Goal: Transaction & Acquisition: Purchase product/service

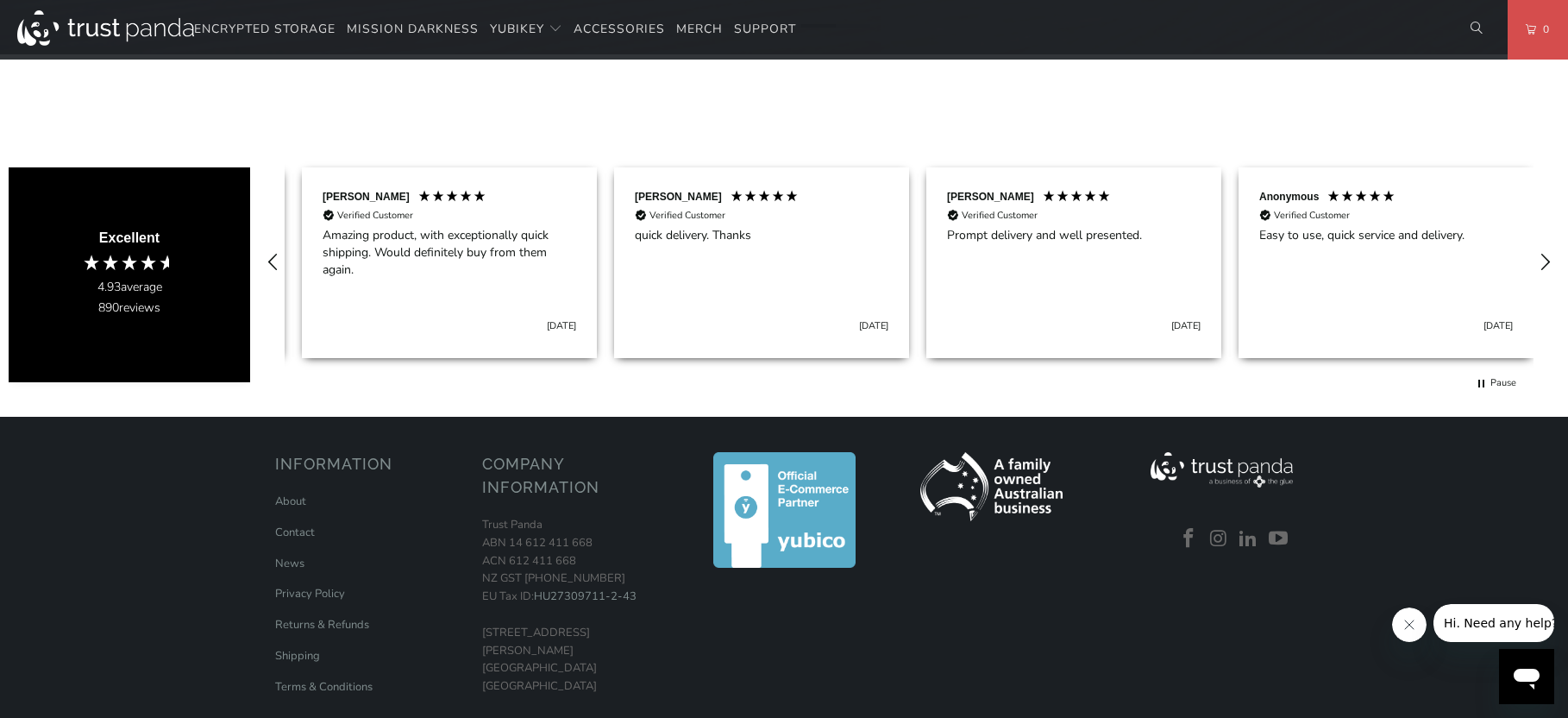
scroll to position [0, 625]
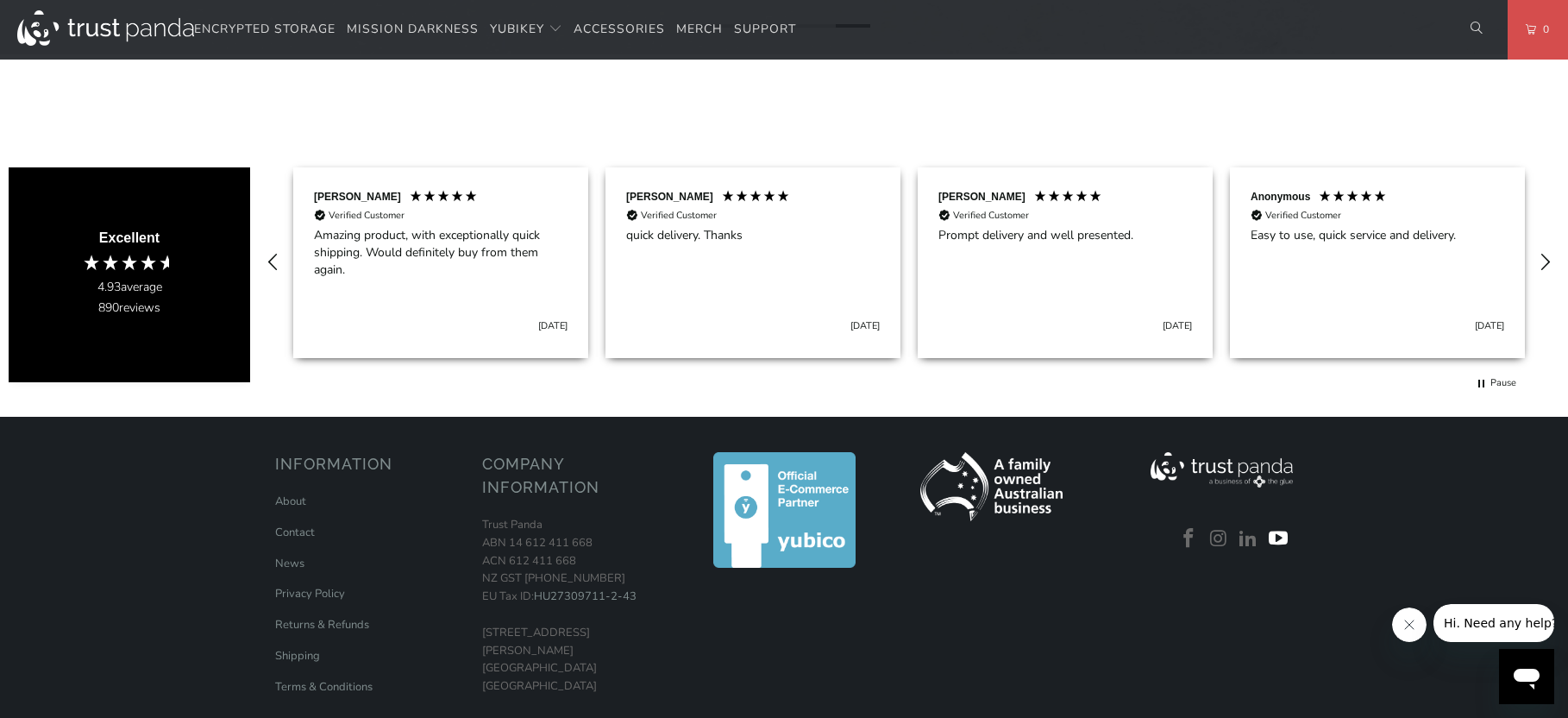
click at [1283, 535] on link at bounding box center [1278, 538] width 26 height 23
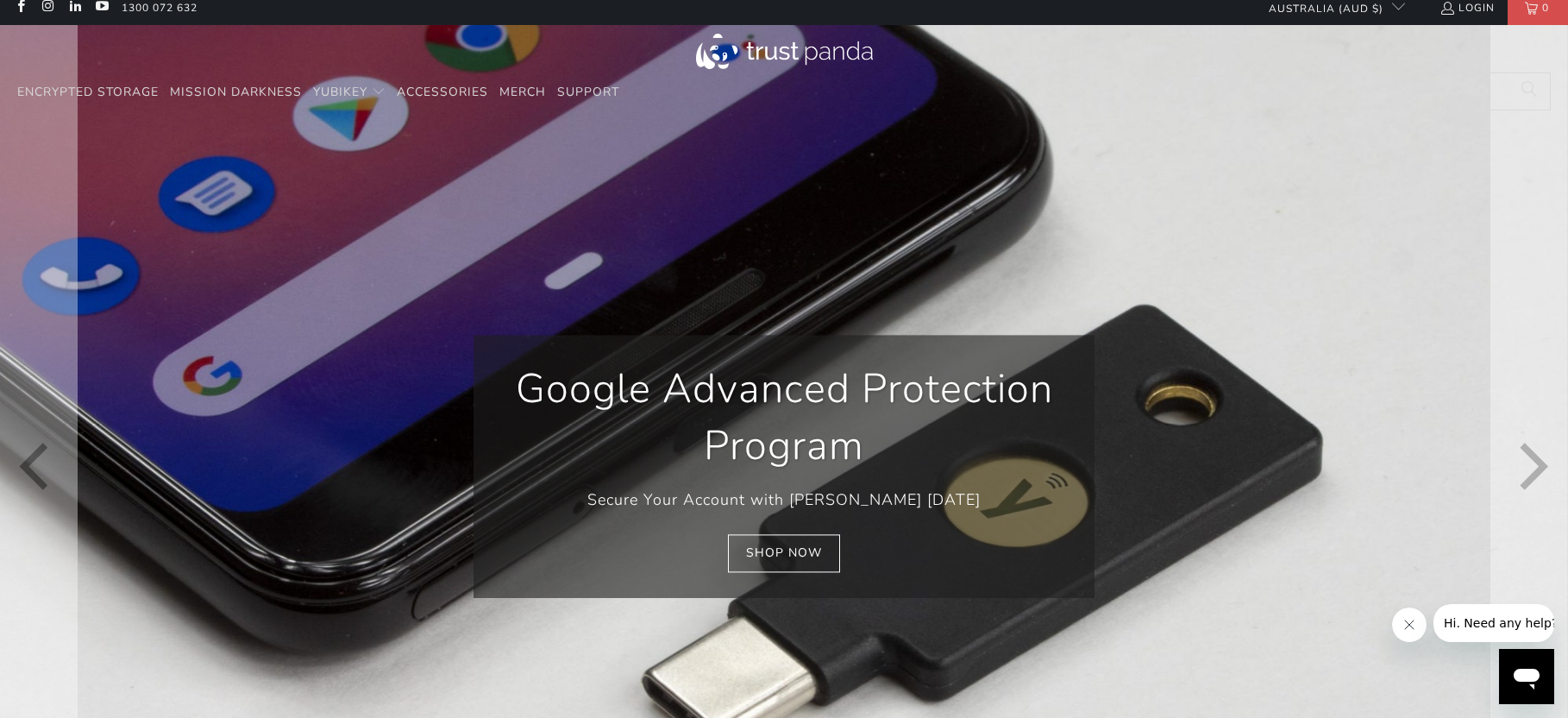
scroll to position [0, 0]
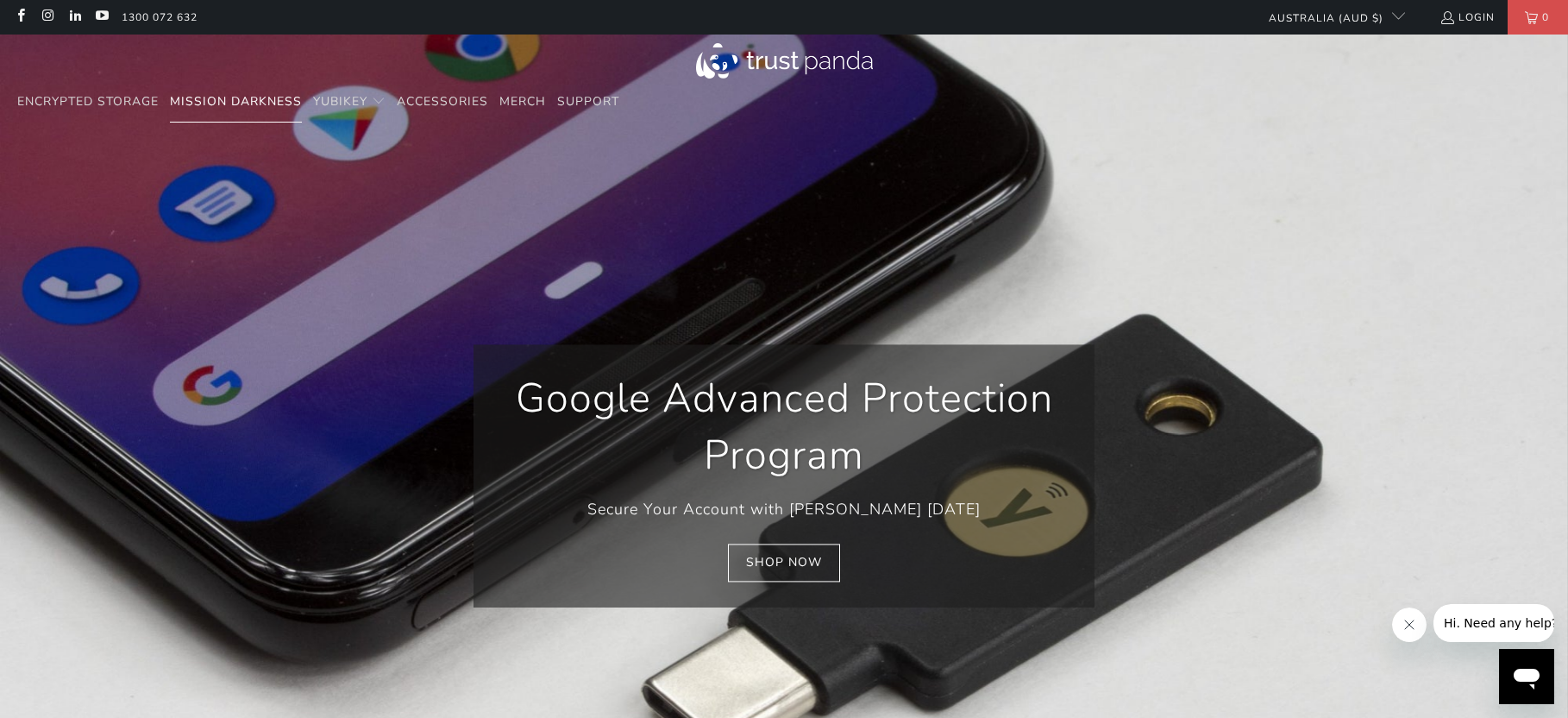
click at [272, 100] on span "Mission Darkness" at bounding box center [236, 101] width 132 height 16
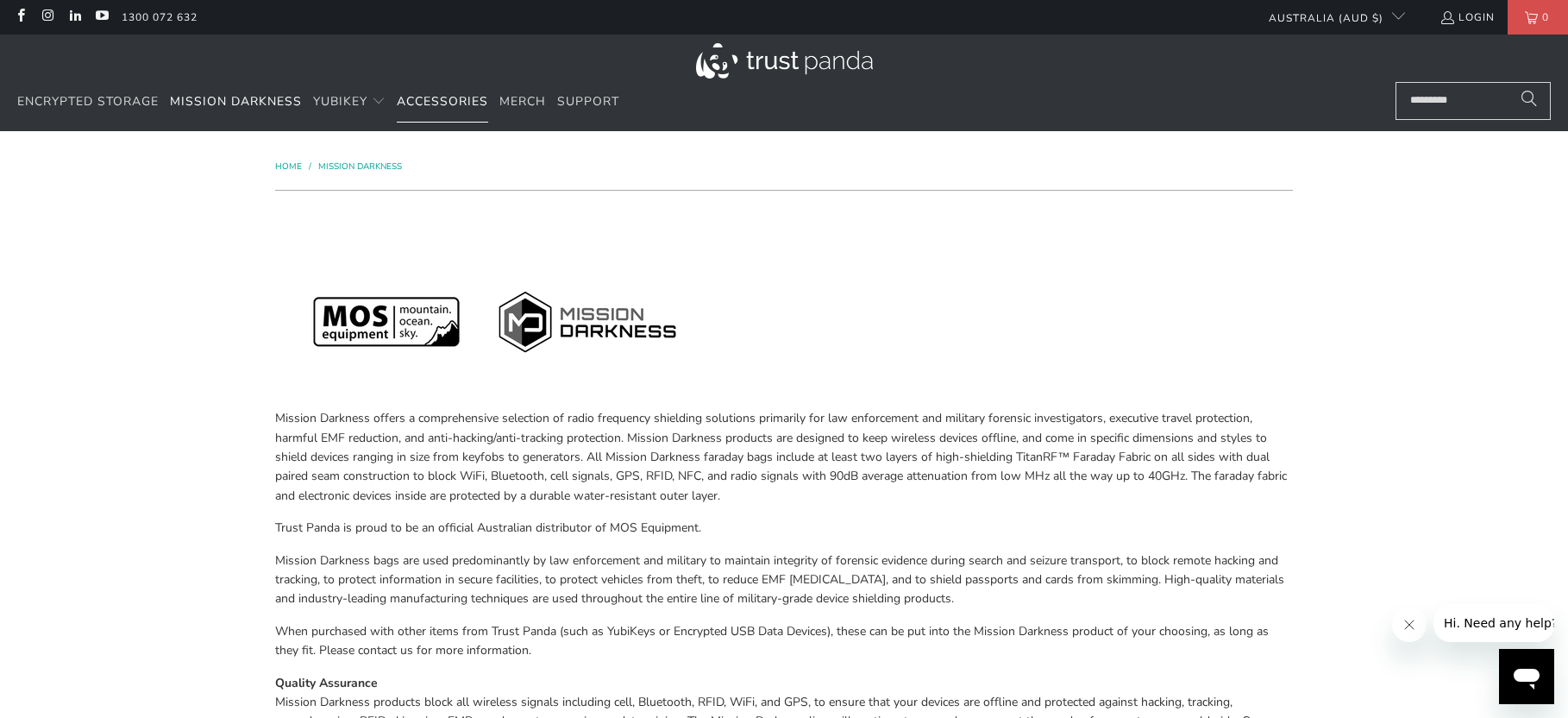
click at [436, 100] on span "Accessories" at bounding box center [443, 101] width 91 height 16
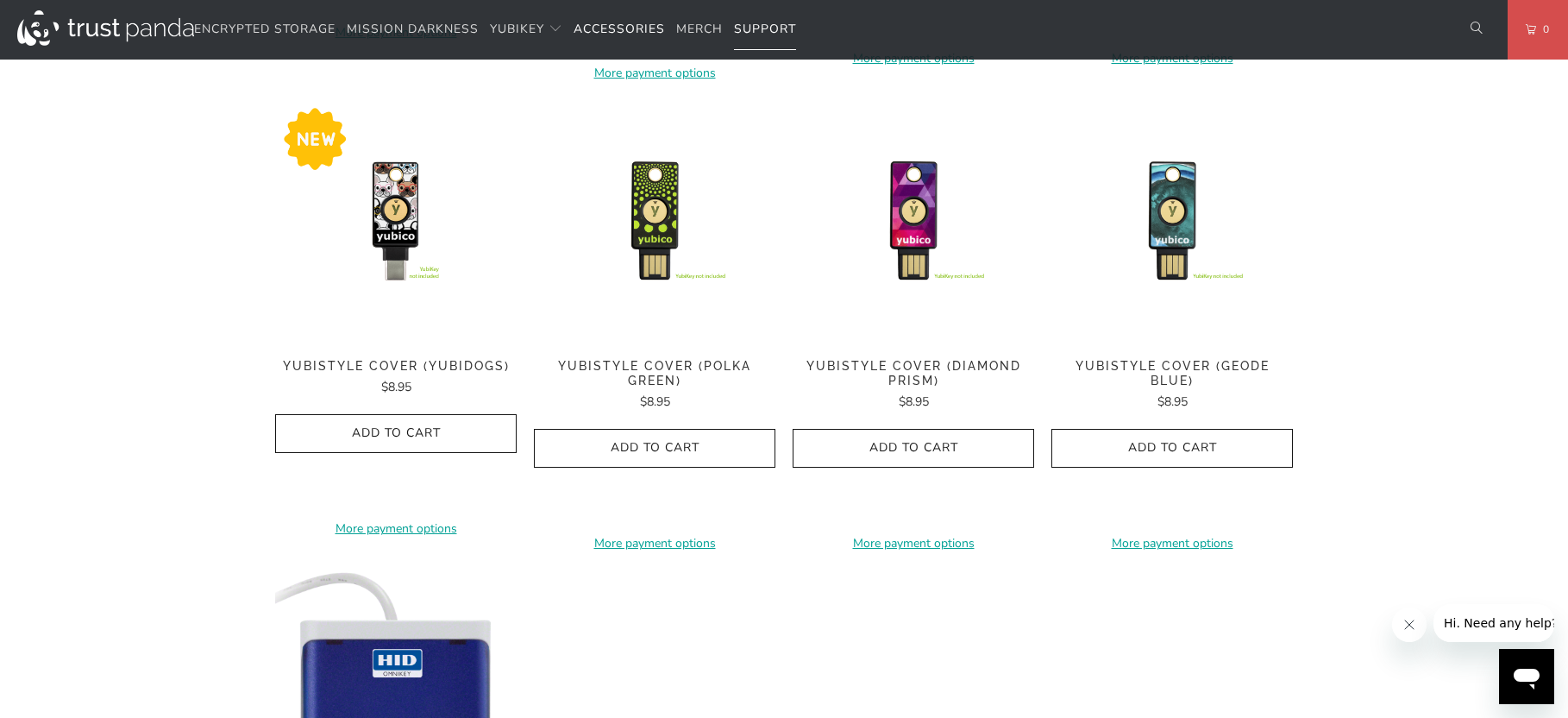
scroll to position [1035, 0]
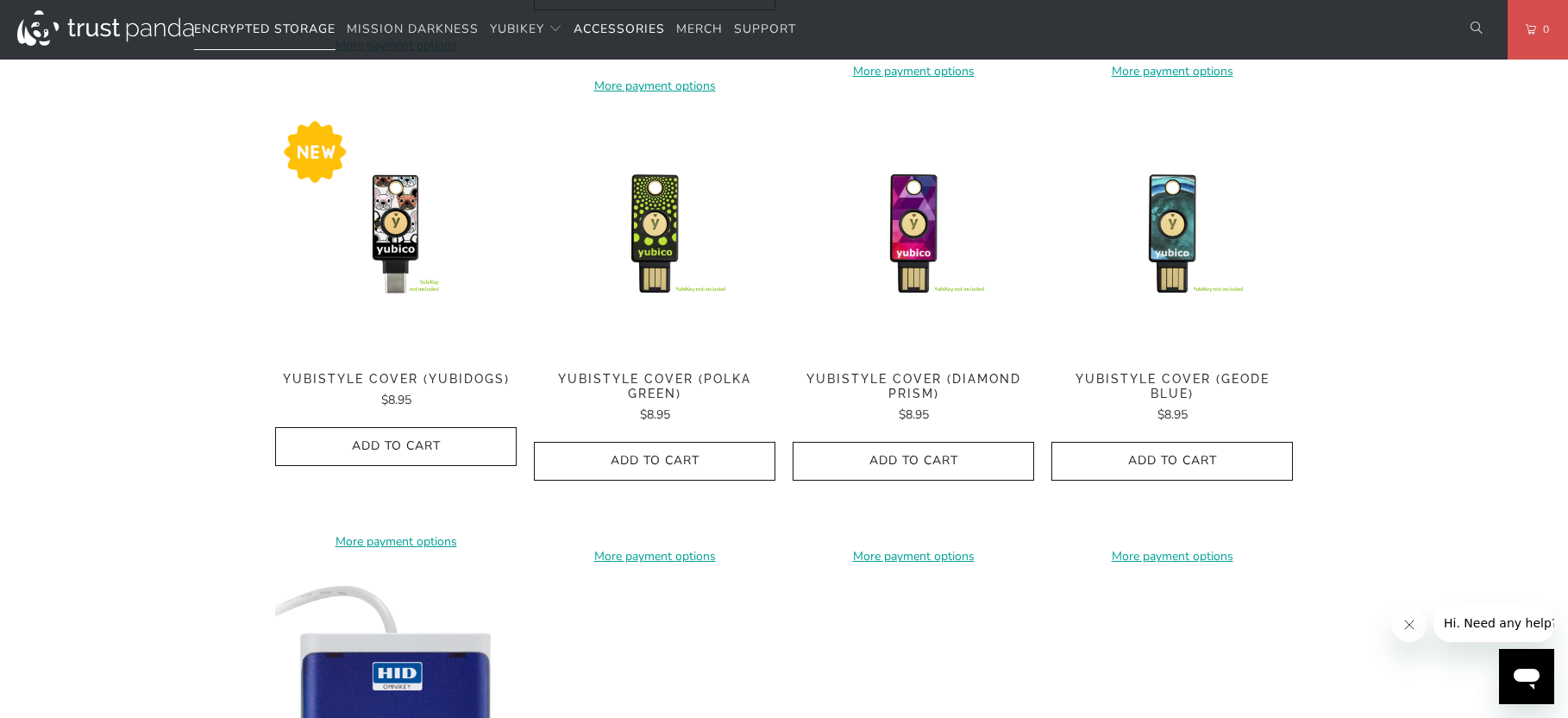
click at [269, 28] on span "Encrypted Storage" at bounding box center [264, 29] width 141 height 16
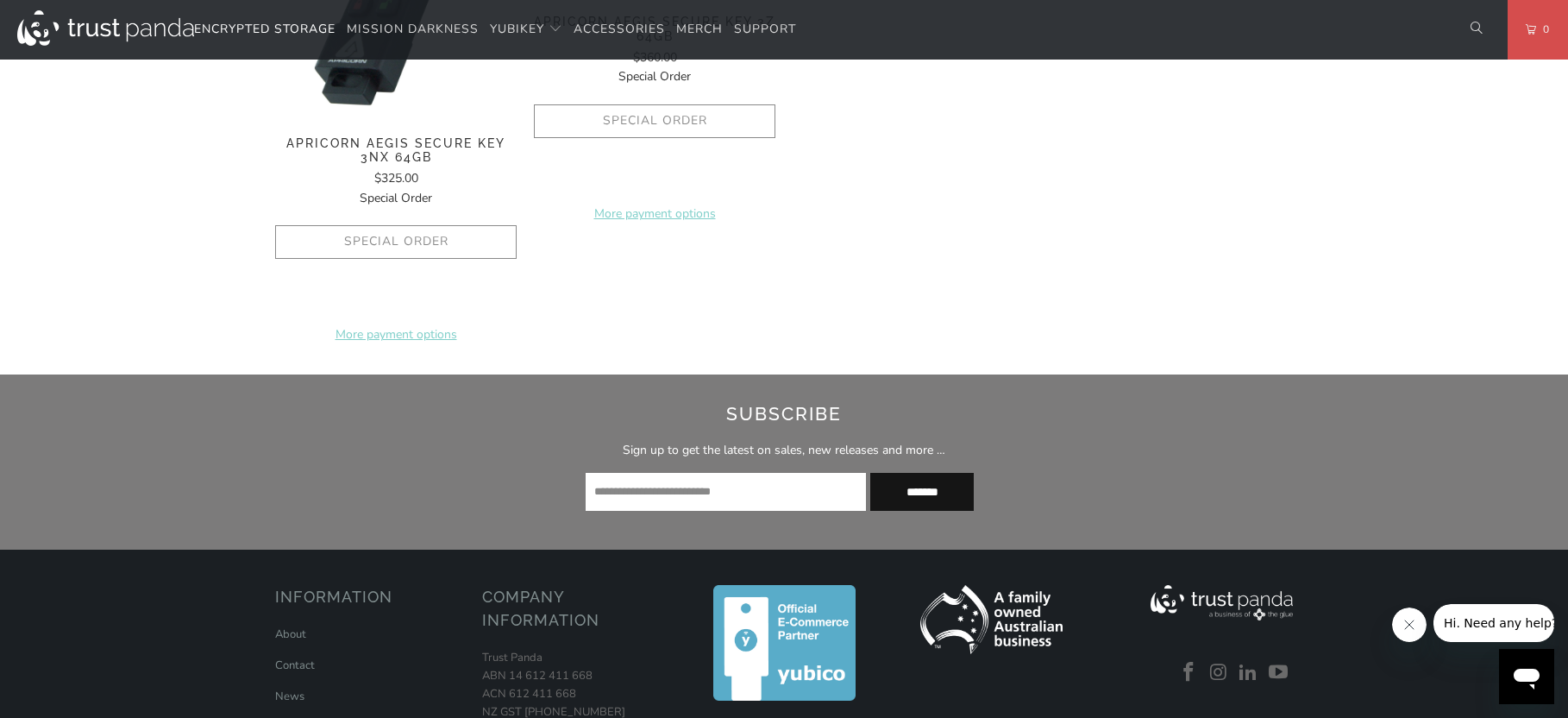
scroll to position [2132, 0]
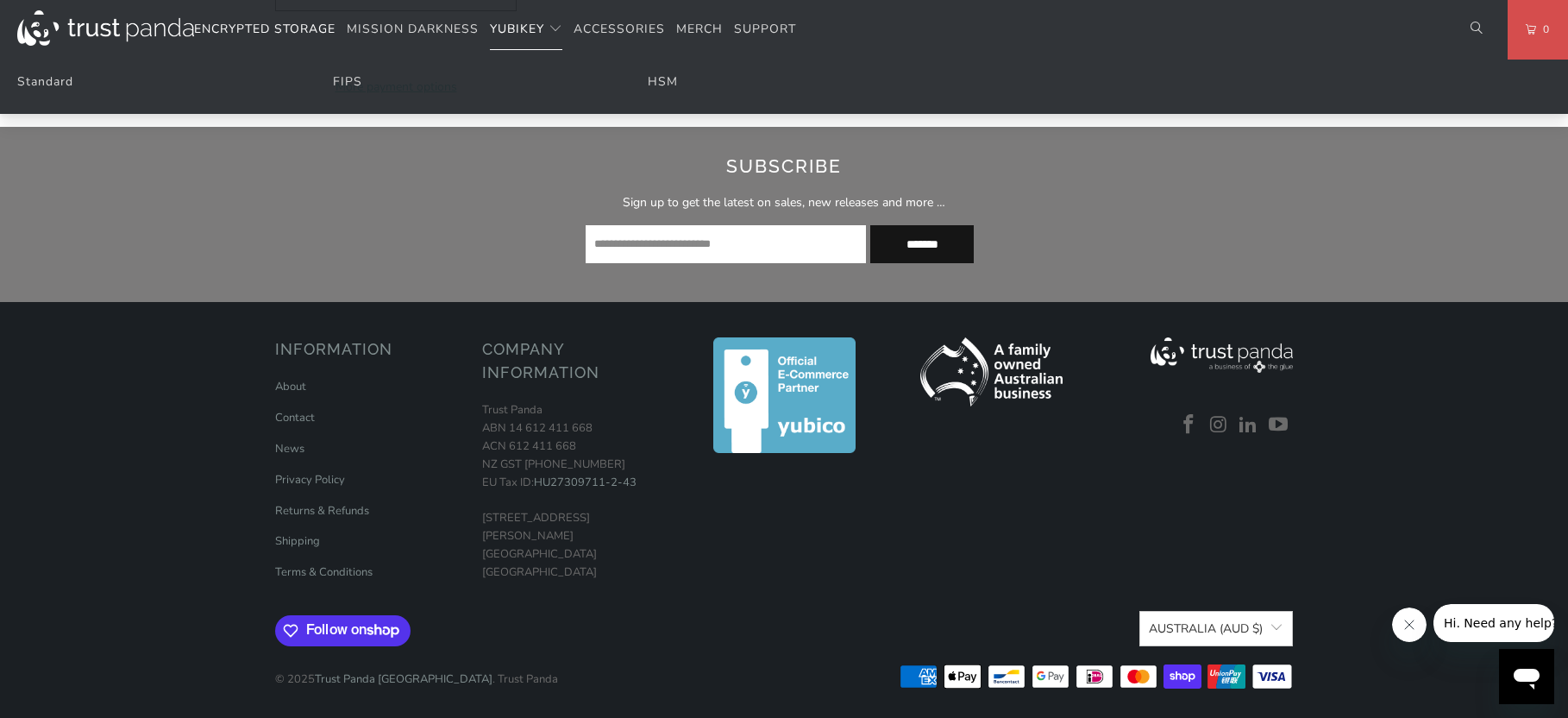
click at [494, 30] on span "YubiKey" at bounding box center [518, 29] width 55 height 16
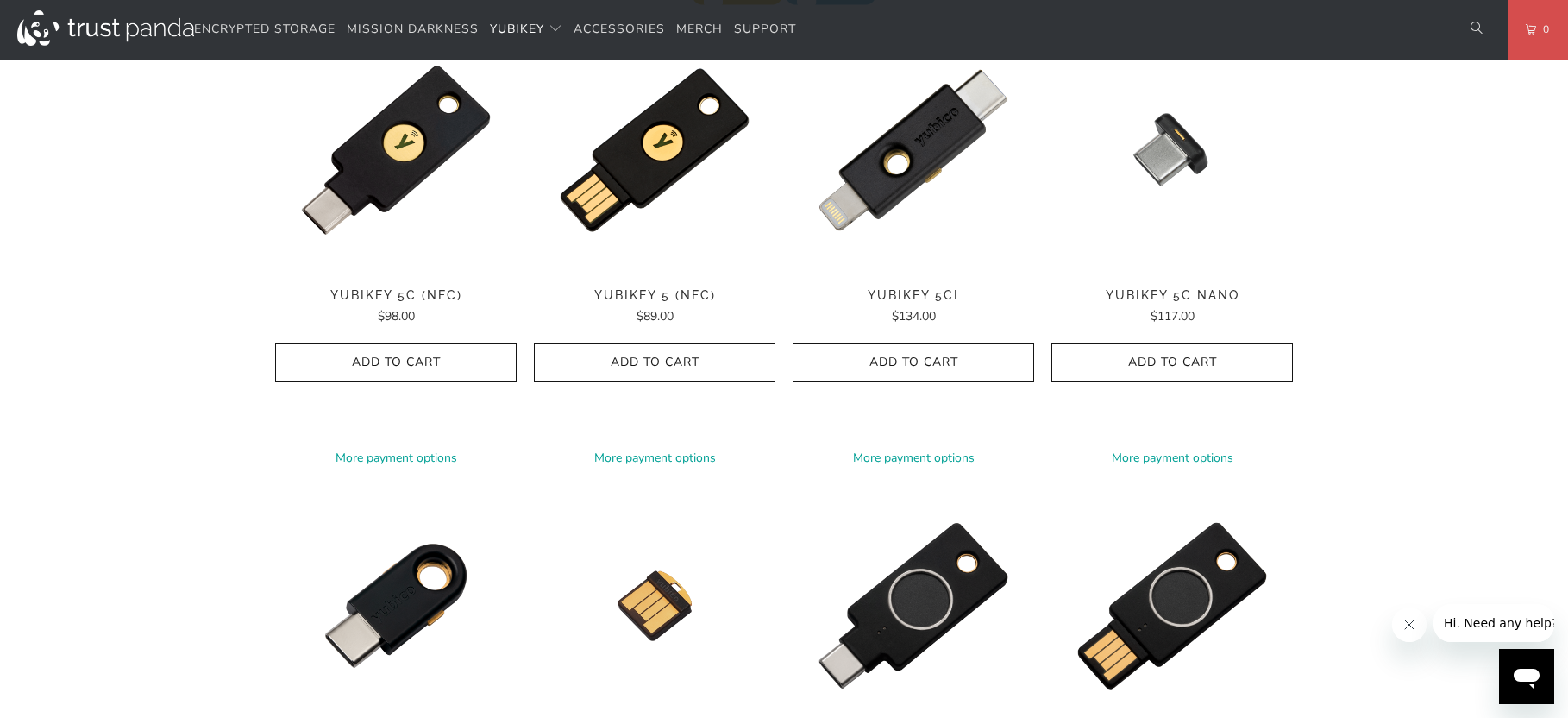
scroll to position [863, 0]
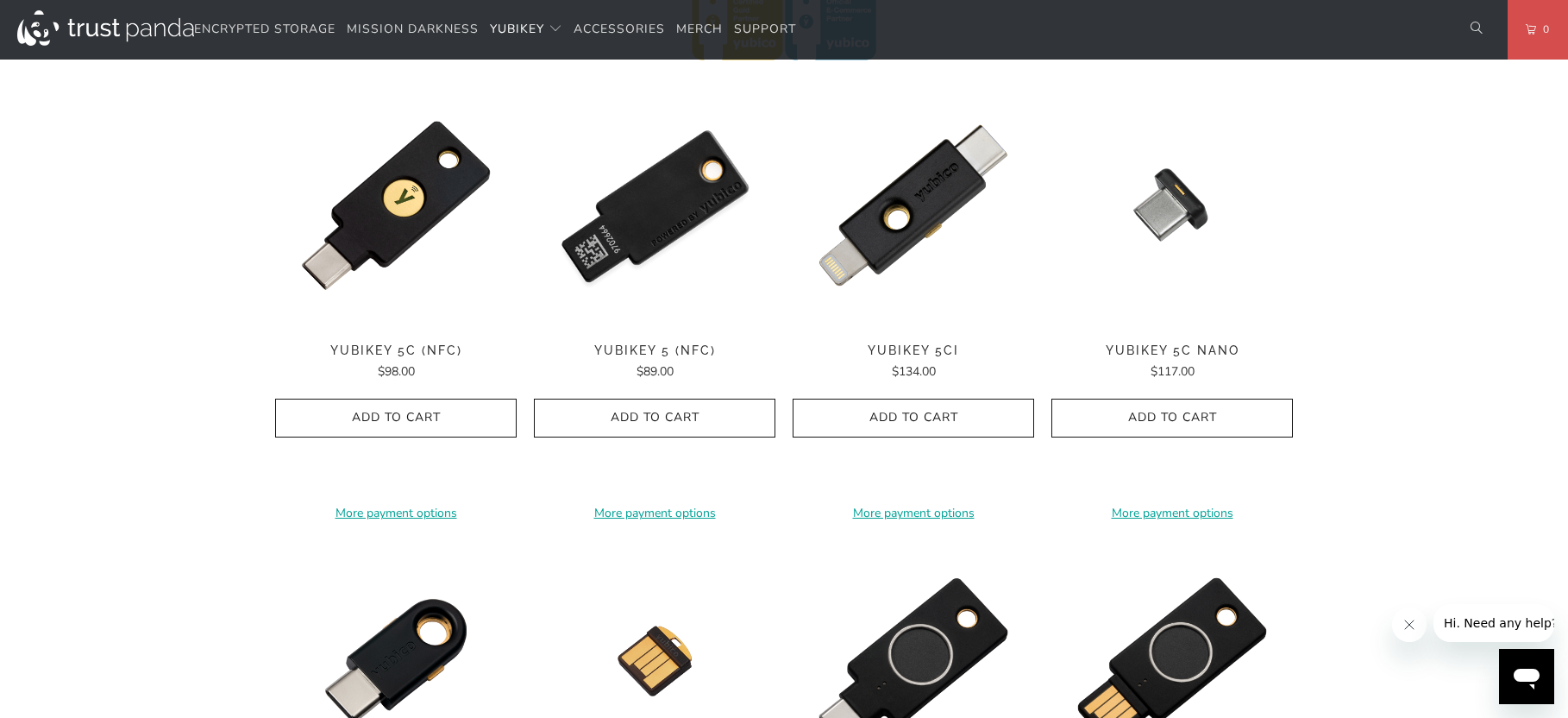
click at [640, 237] on img at bounding box center [654, 205] width 241 height 241
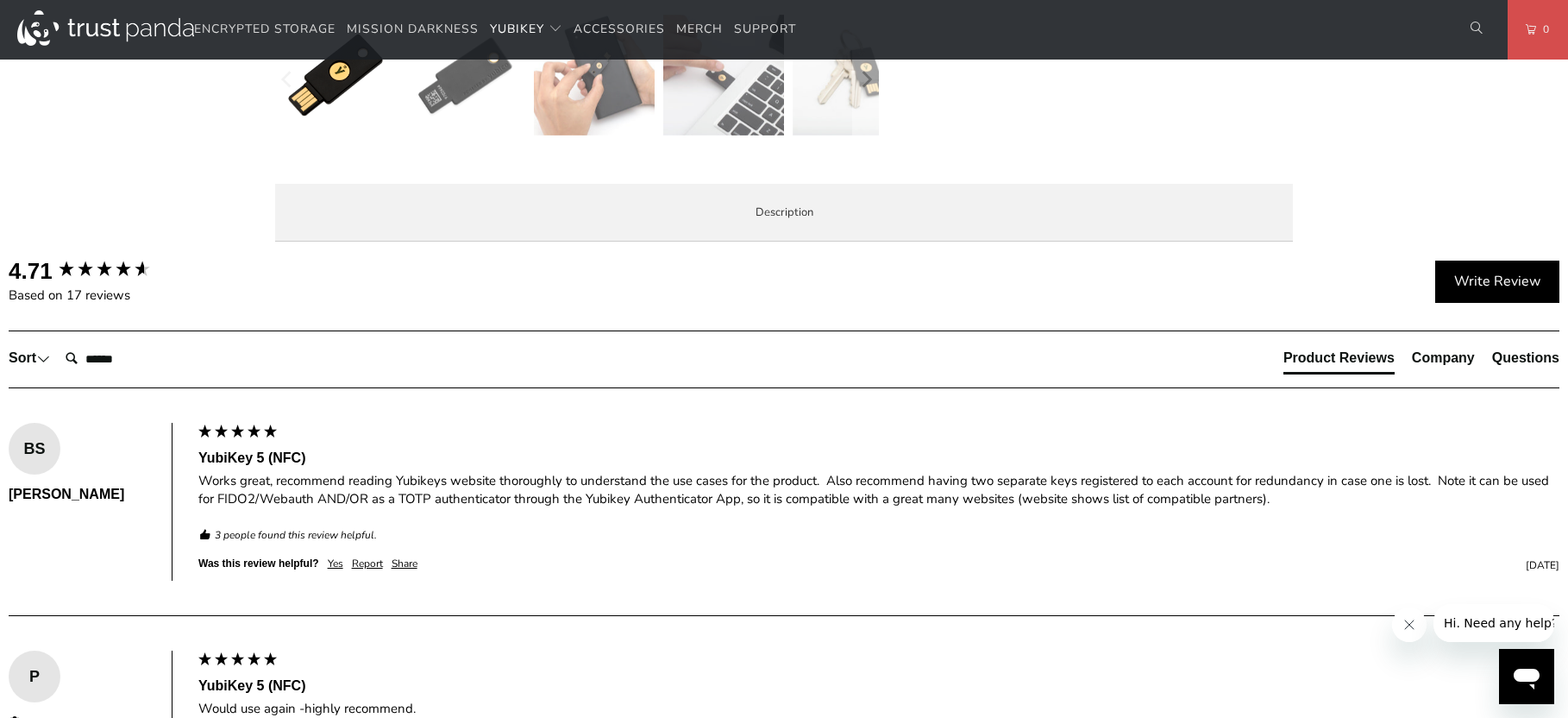
scroll to position [748, 0]
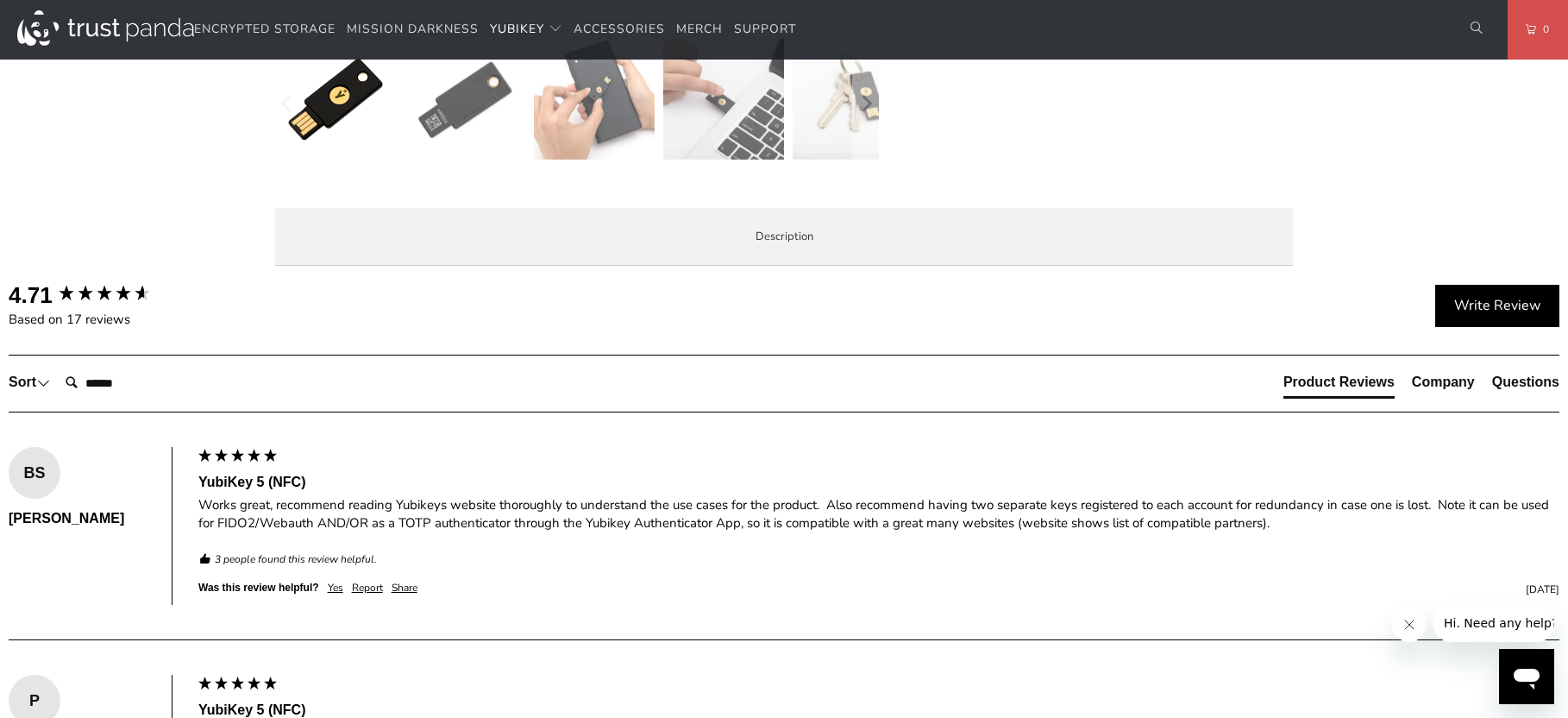
click at [0, 0] on span "Specifications" at bounding box center [0, 0] width 0 height 0
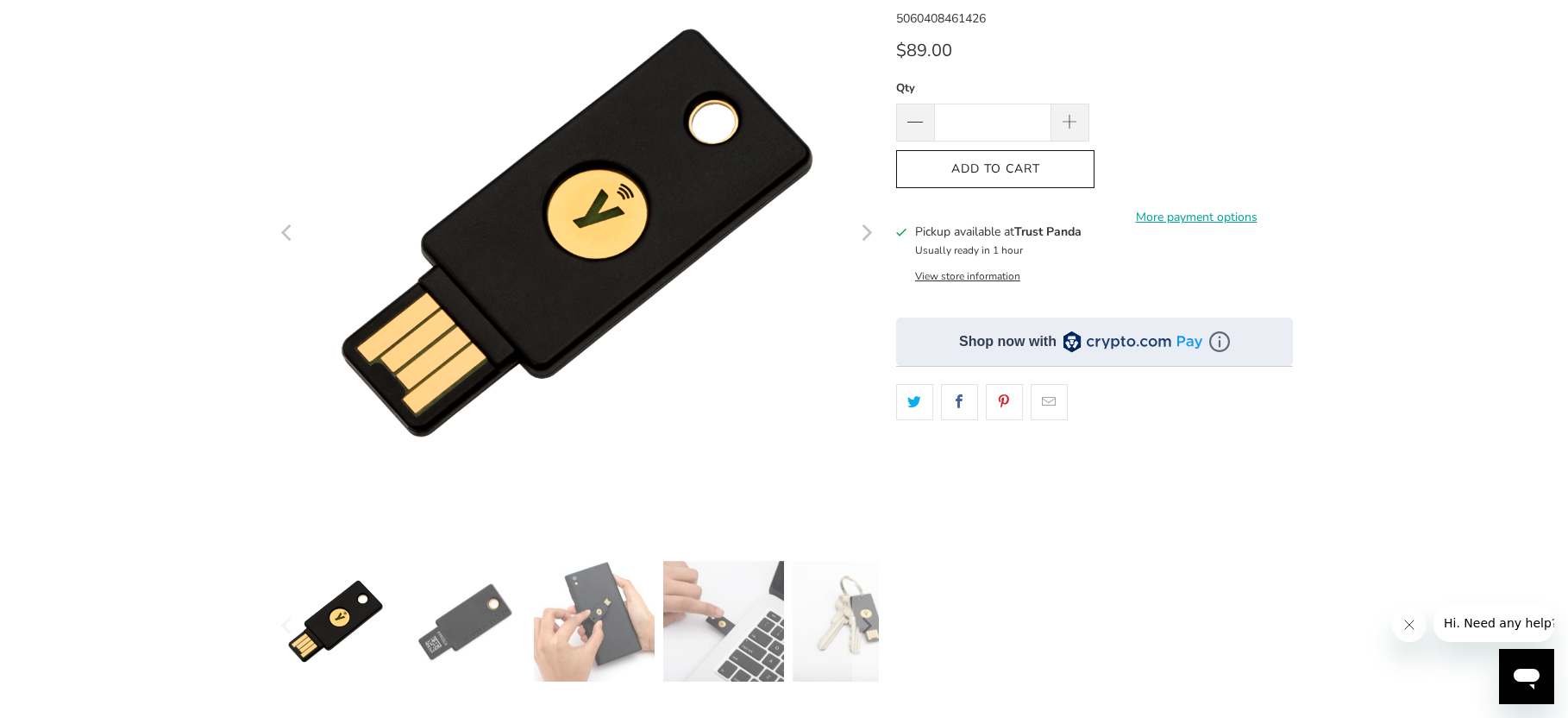
scroll to position [172, 0]
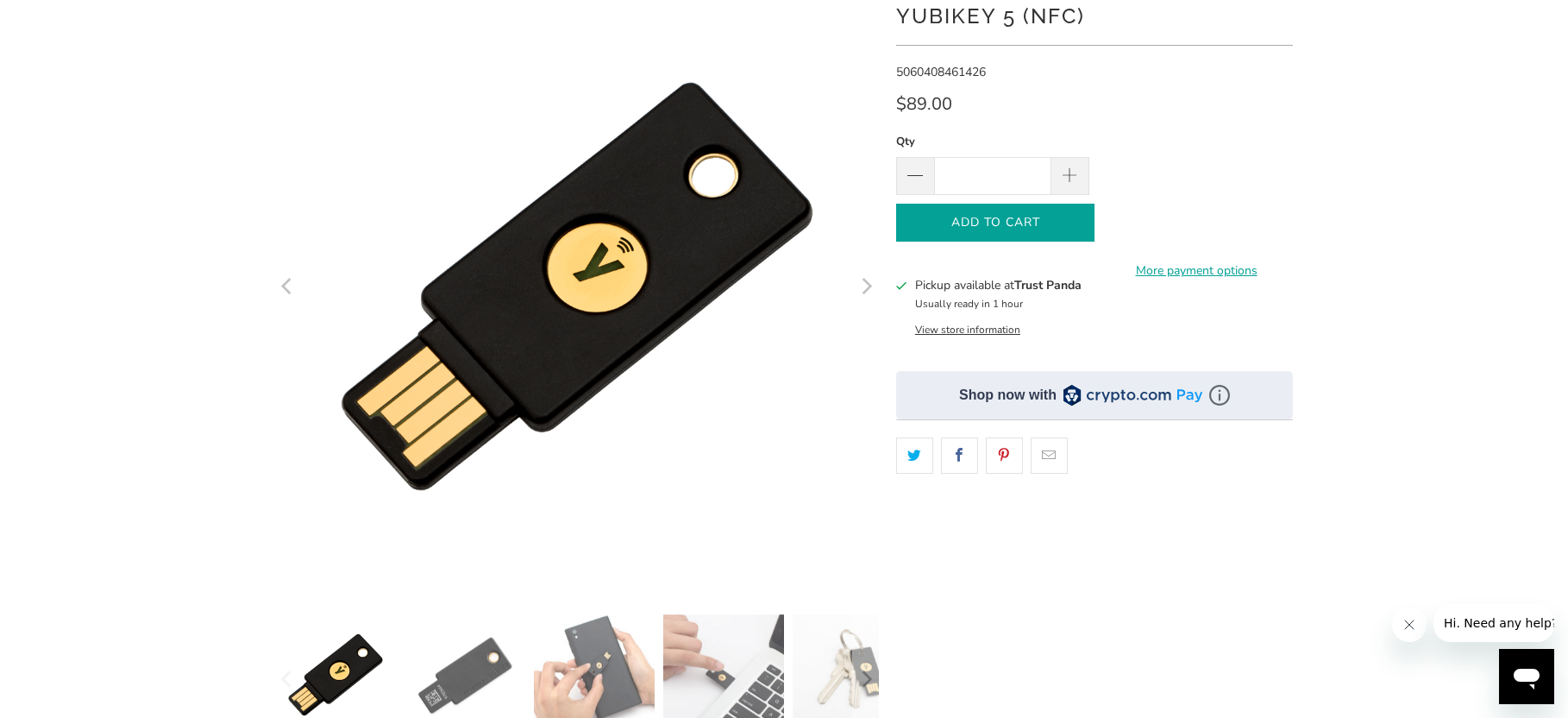
click at [1022, 229] on span "Add to Cart" at bounding box center [996, 223] width 162 height 15
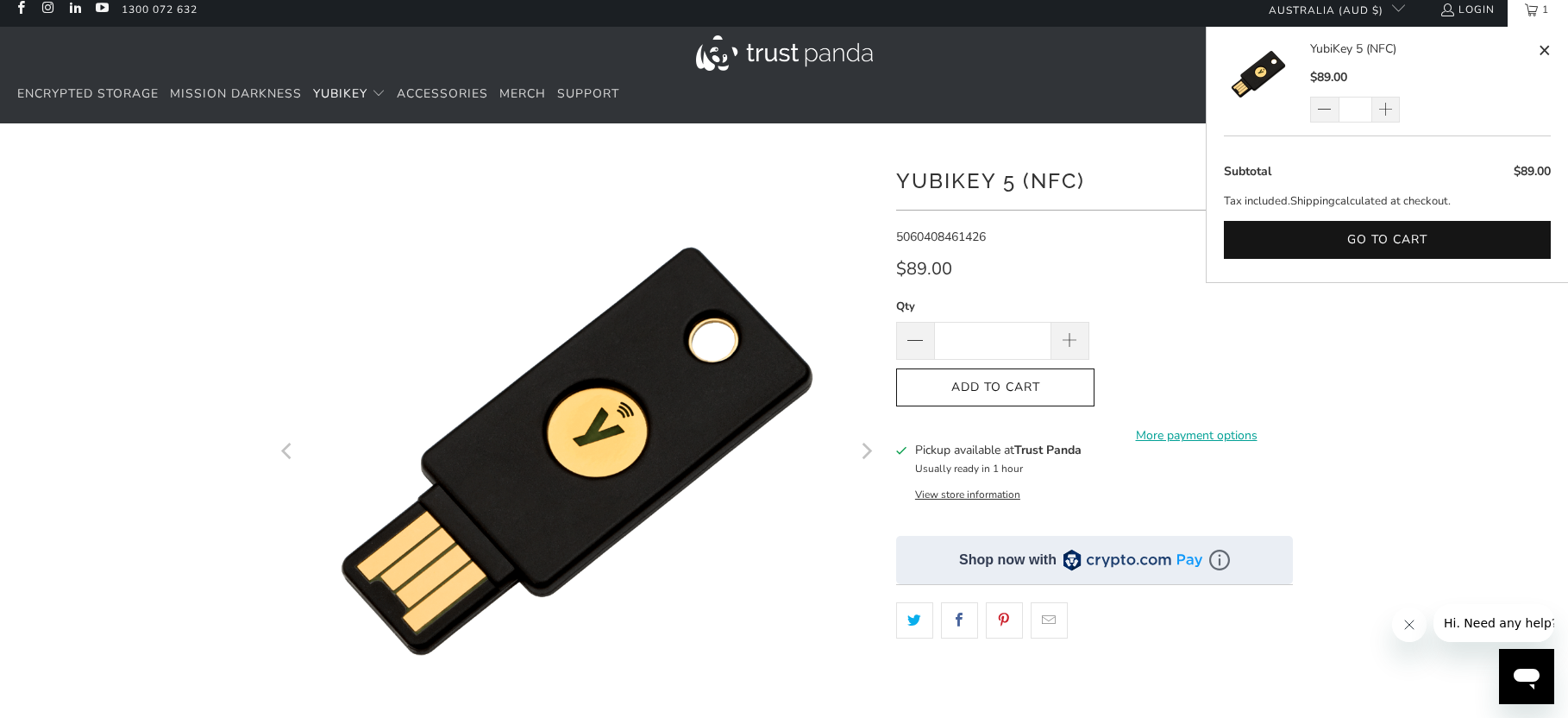
scroll to position [0, 0]
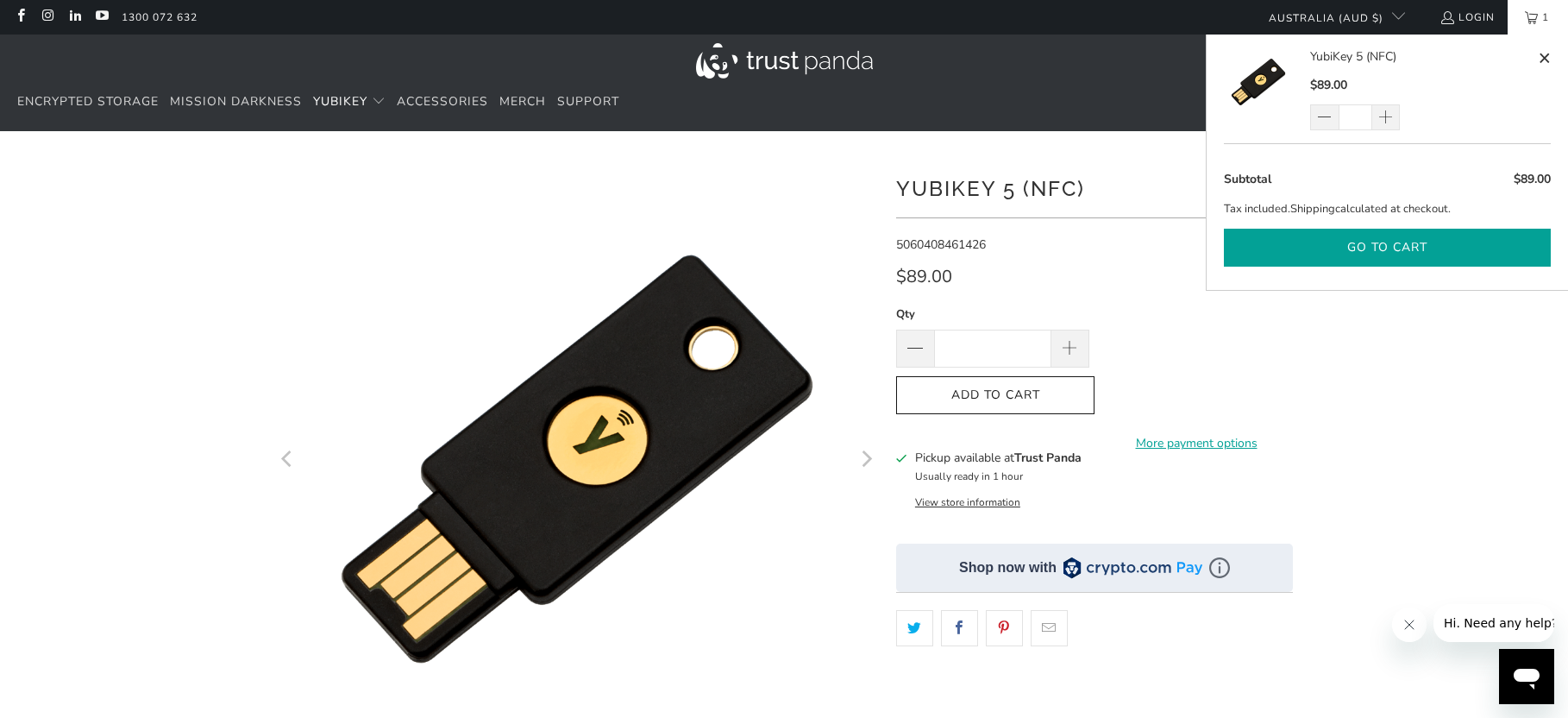
click at [1395, 251] on button "Go to cart" at bounding box center [1388, 248] width 327 height 39
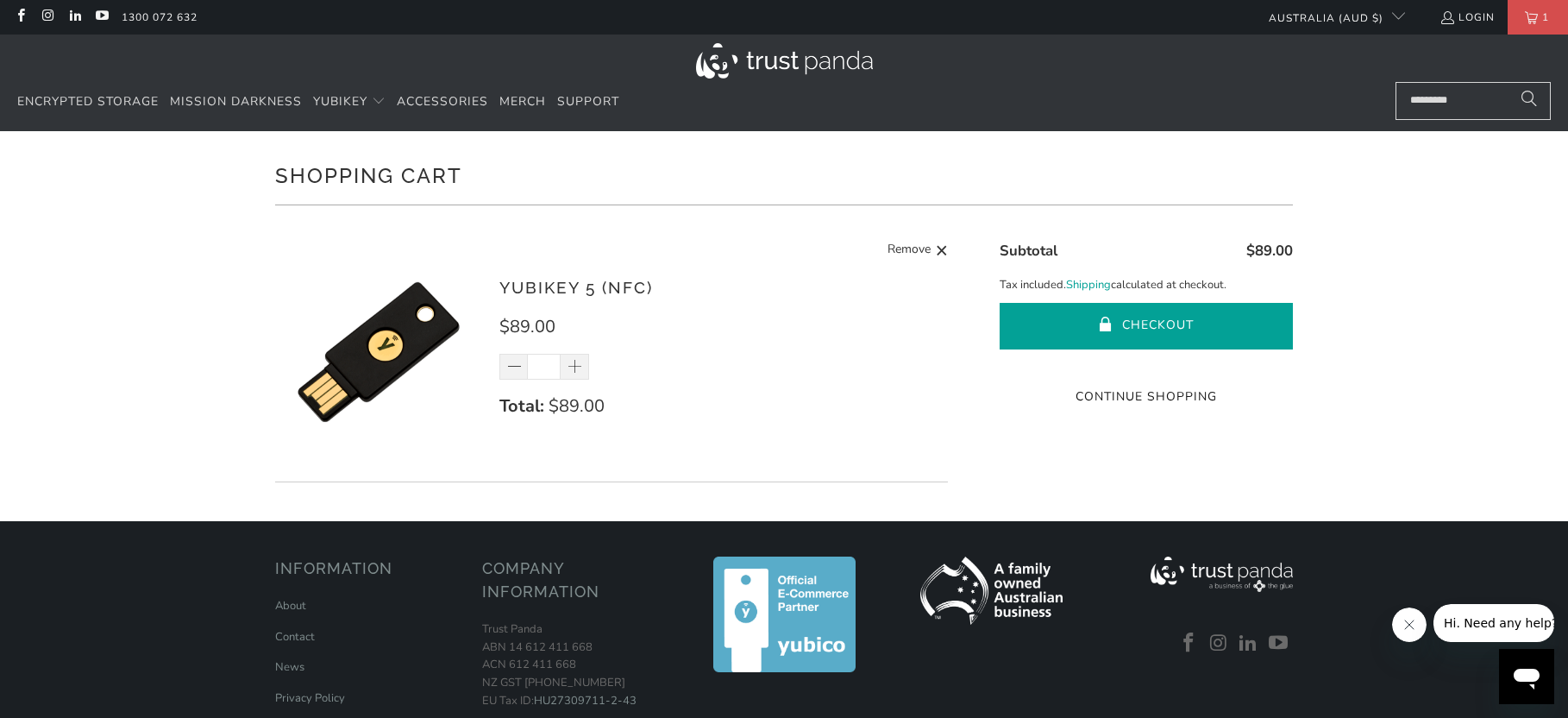
click at [1117, 316] on button "Checkout" at bounding box center [1146, 325] width 293 height 46
